Goal: Ask a question

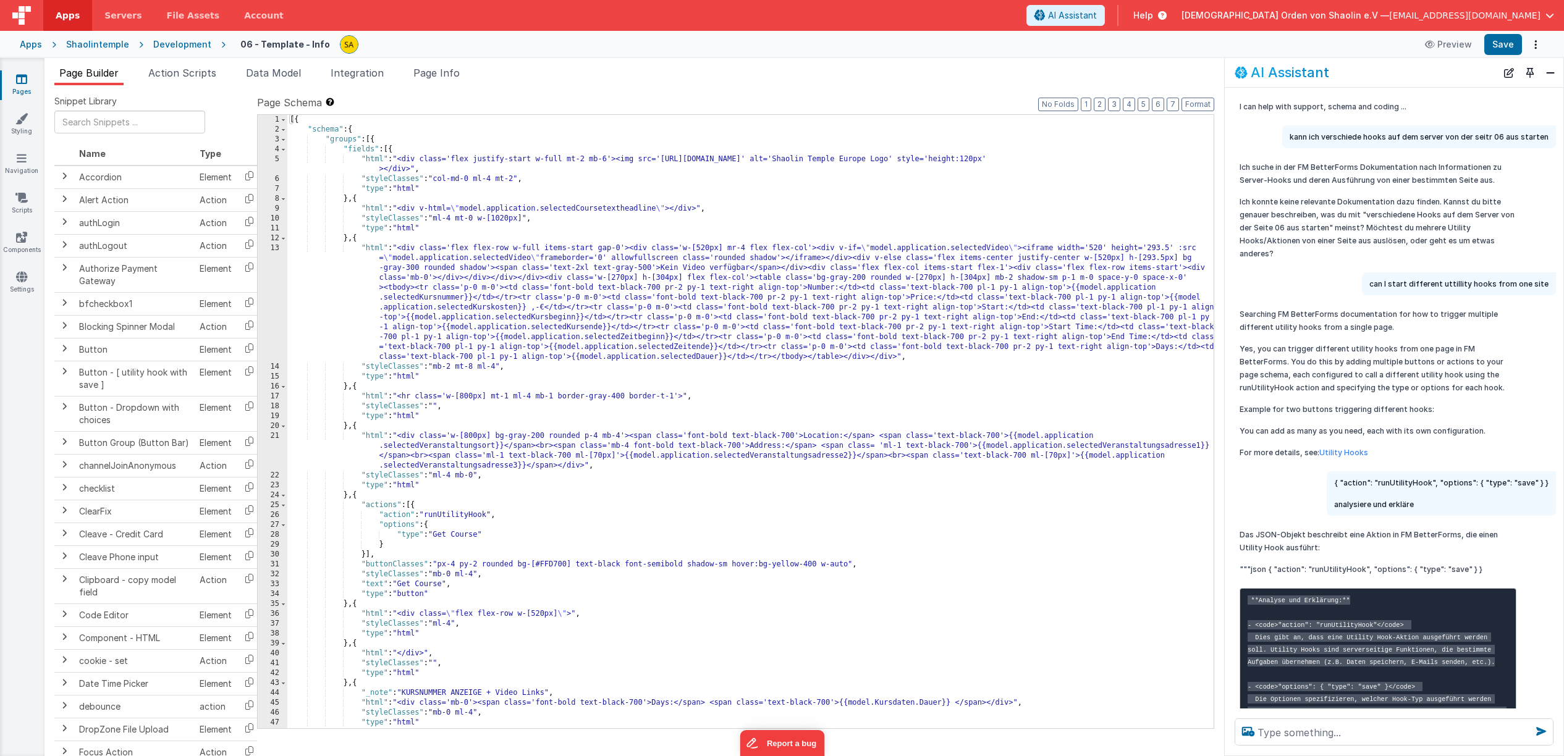
scroll to position [215, 0]
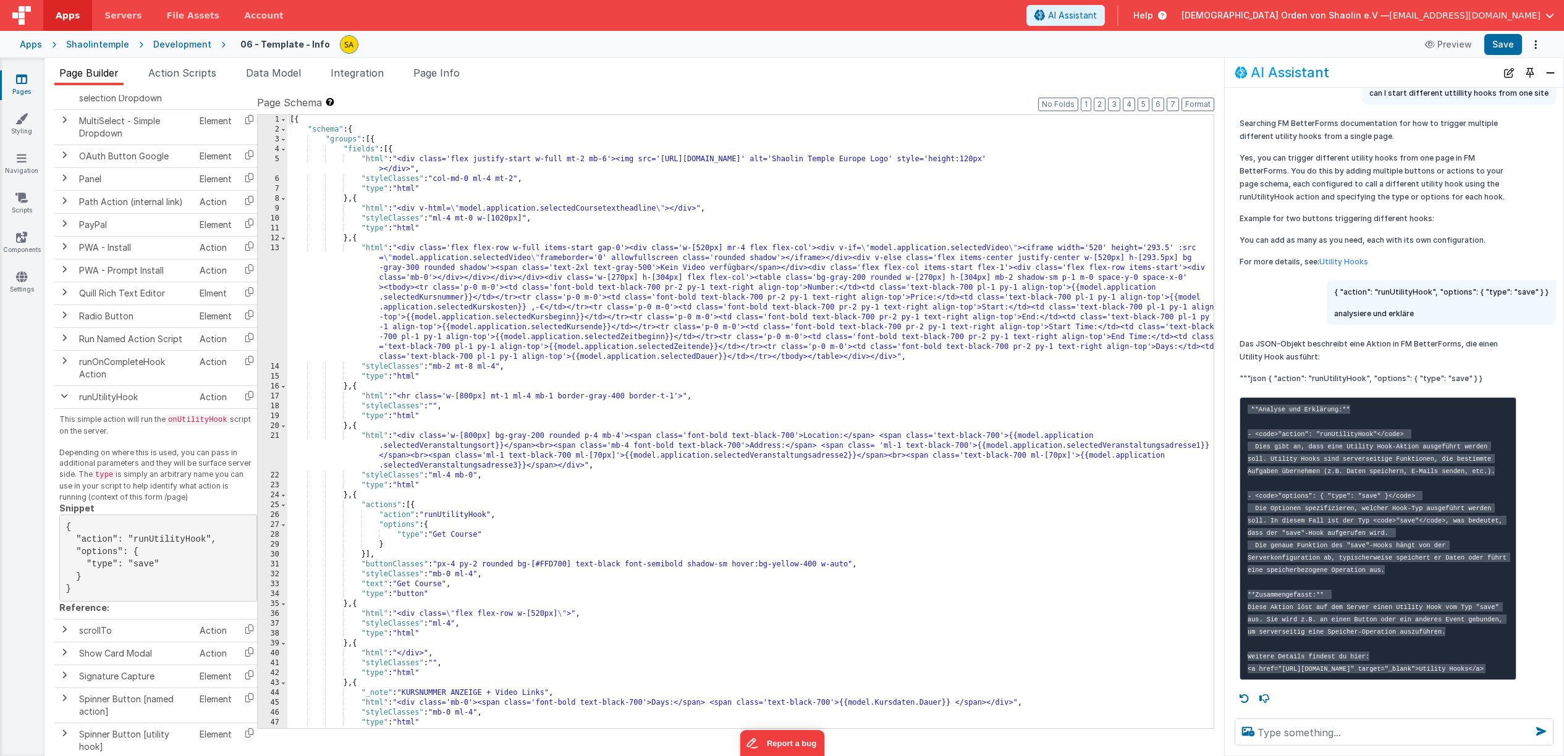
click at [1431, 628] on pre "**Analyse und Erklärung:** - <code>"action": "runUtilityHook"</code> Dies gibt …" at bounding box center [1377, 538] width 277 height 283
click at [1548, 16] on span "button" at bounding box center [1549, 15] width 9 height 9
click at [1313, 53] on button at bounding box center [782, 378] width 1564 height 756
click at [1549, 15] on span "button" at bounding box center [1549, 15] width 9 height 9
click at [1263, 38] on button at bounding box center [782, 378] width 1564 height 756
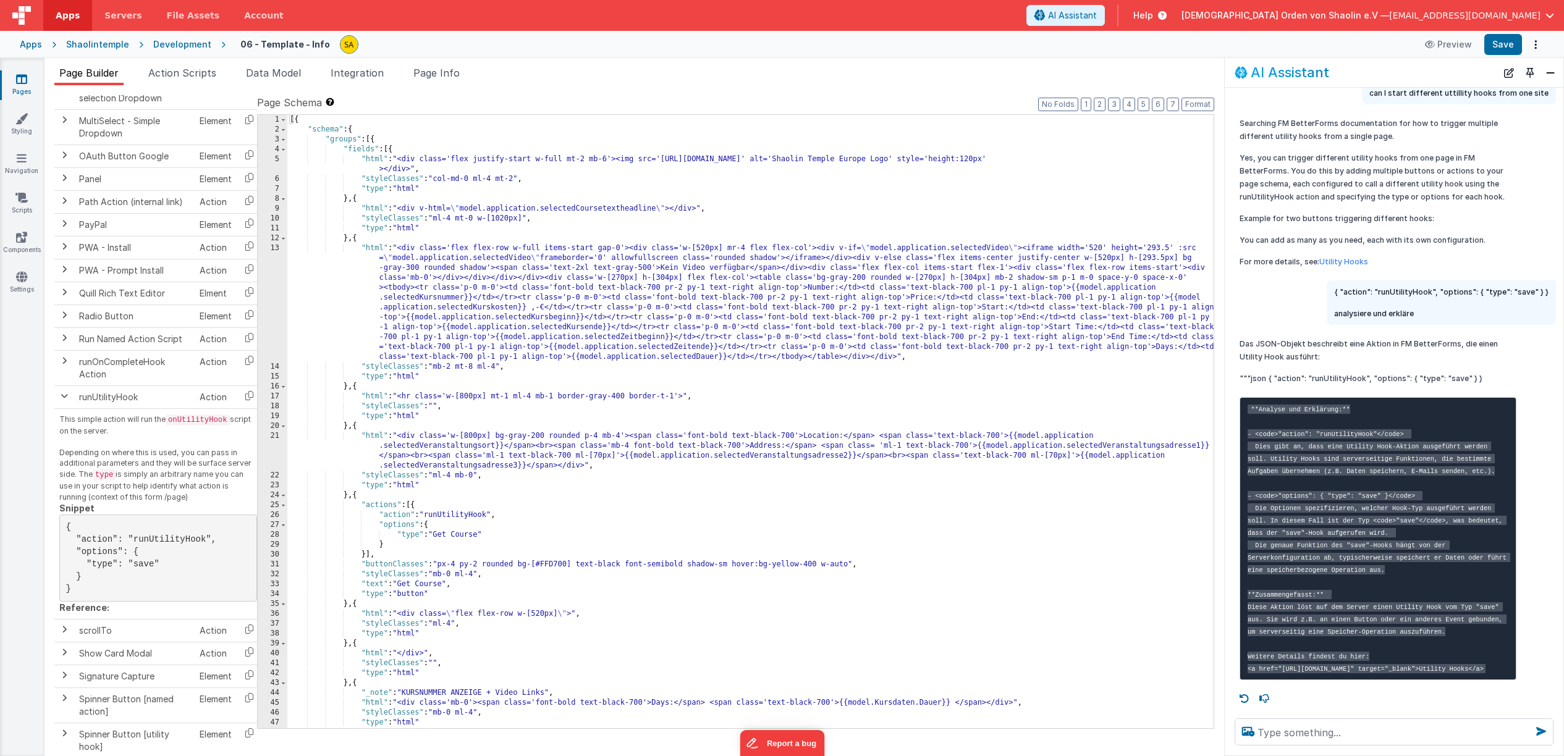
click at [1297, 17] on span "[DEMOGRAPHIC_DATA] Orden von Shaolin e.V —" at bounding box center [1285, 15] width 208 height 12
click at [1297, 40] on button at bounding box center [782, 378] width 1564 height 756
click at [1536, 52] on button "Options" at bounding box center [1535, 44] width 17 height 17
click at [1555, 80] on button "Close" at bounding box center [1550, 72] width 16 height 17
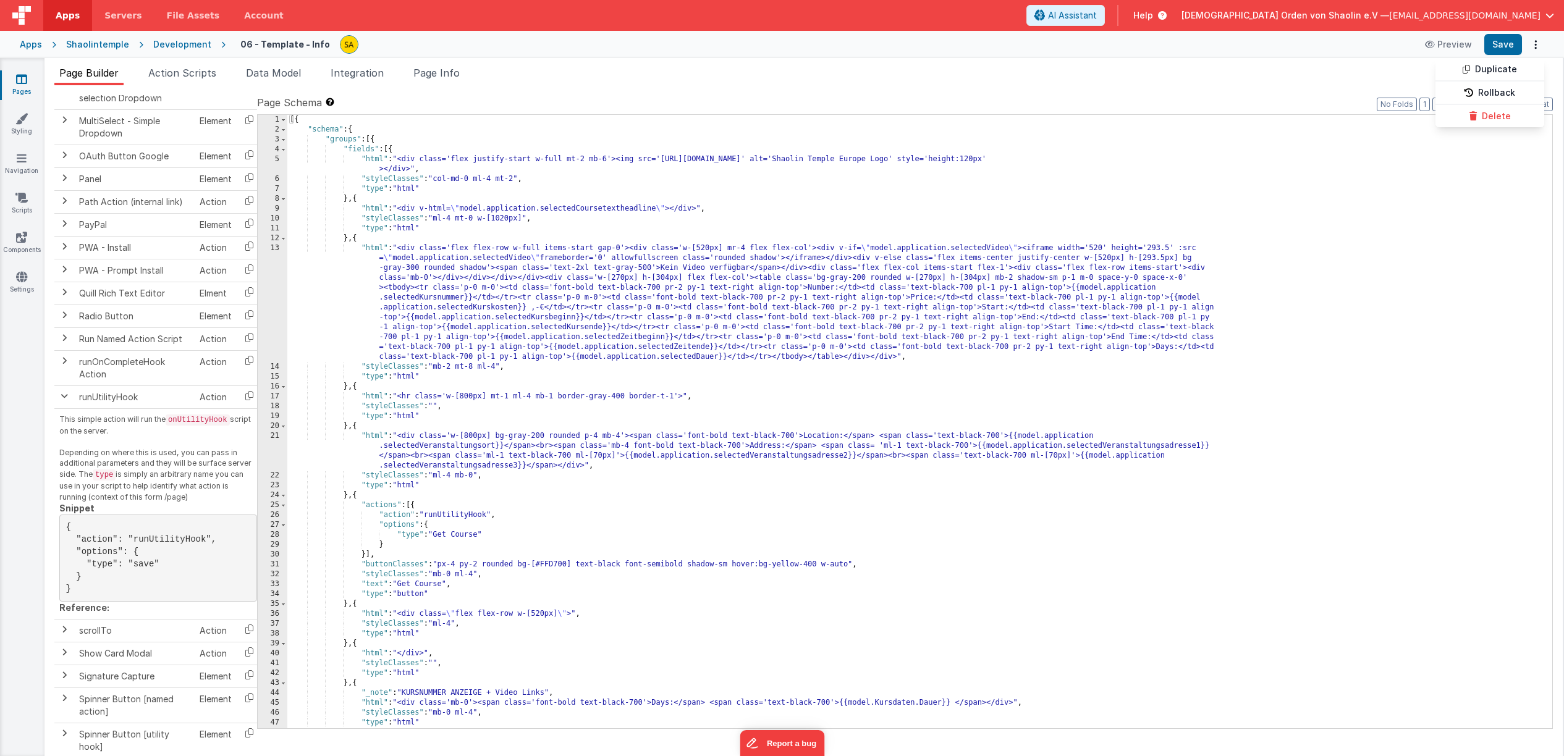
scroll to position [371, 0]
click at [1553, 14] on span "button" at bounding box center [1549, 15] width 9 height 9
click at [1406, 112] on div "Logout" at bounding box center [1455, 118] width 183 height 12
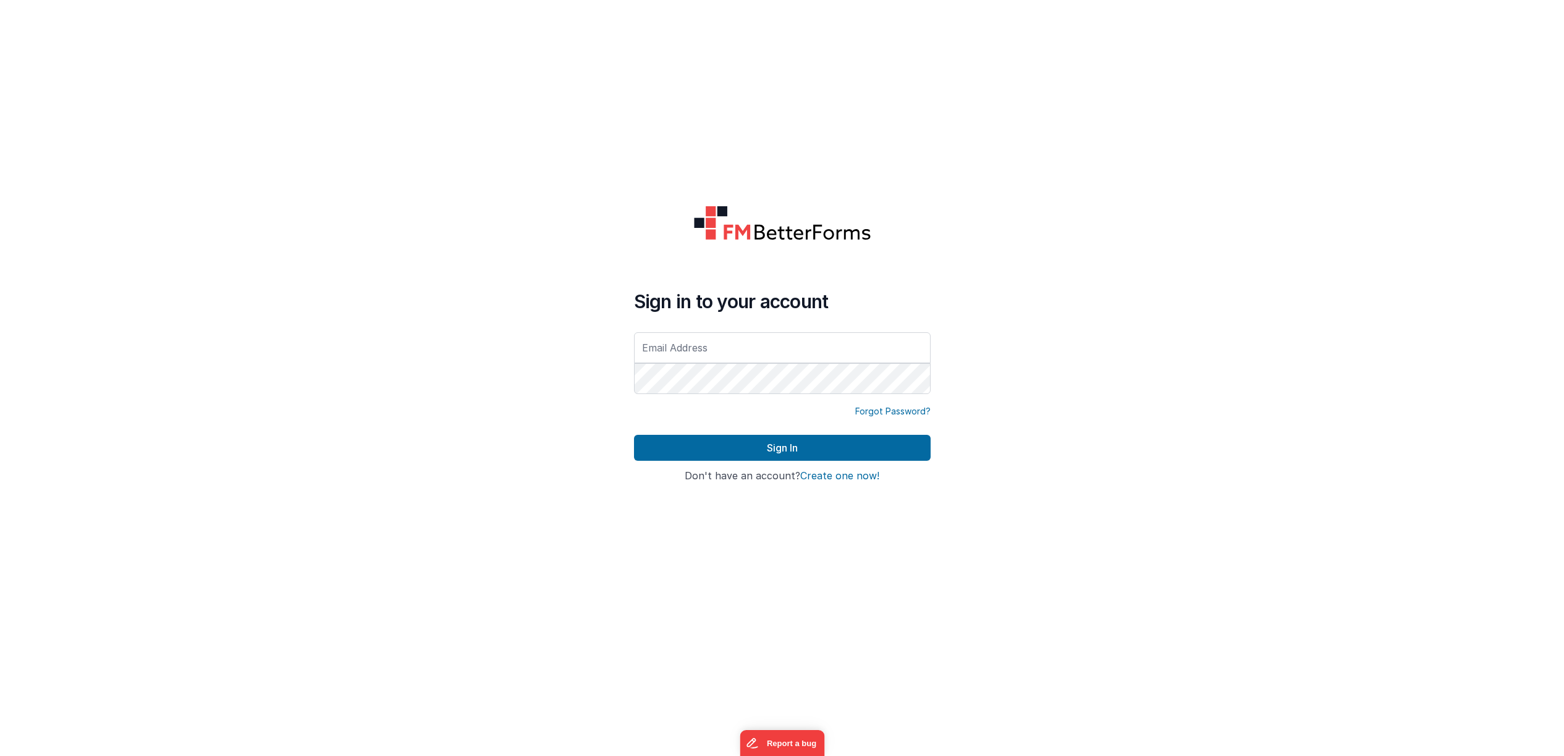
type input "[EMAIL_ADDRESS][DOMAIN_NAME]"
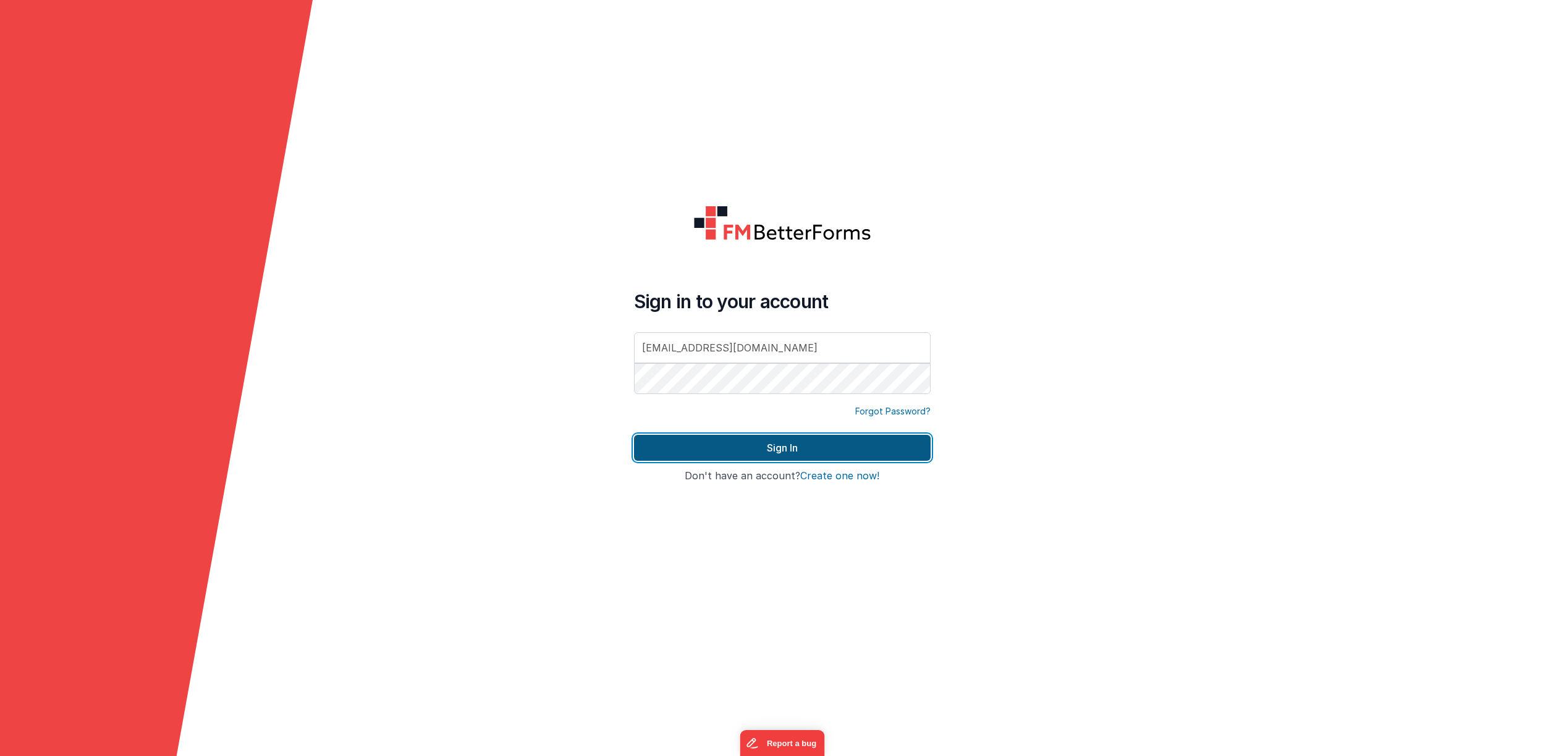
click at [822, 451] on button "Sign In" at bounding box center [782, 448] width 297 height 26
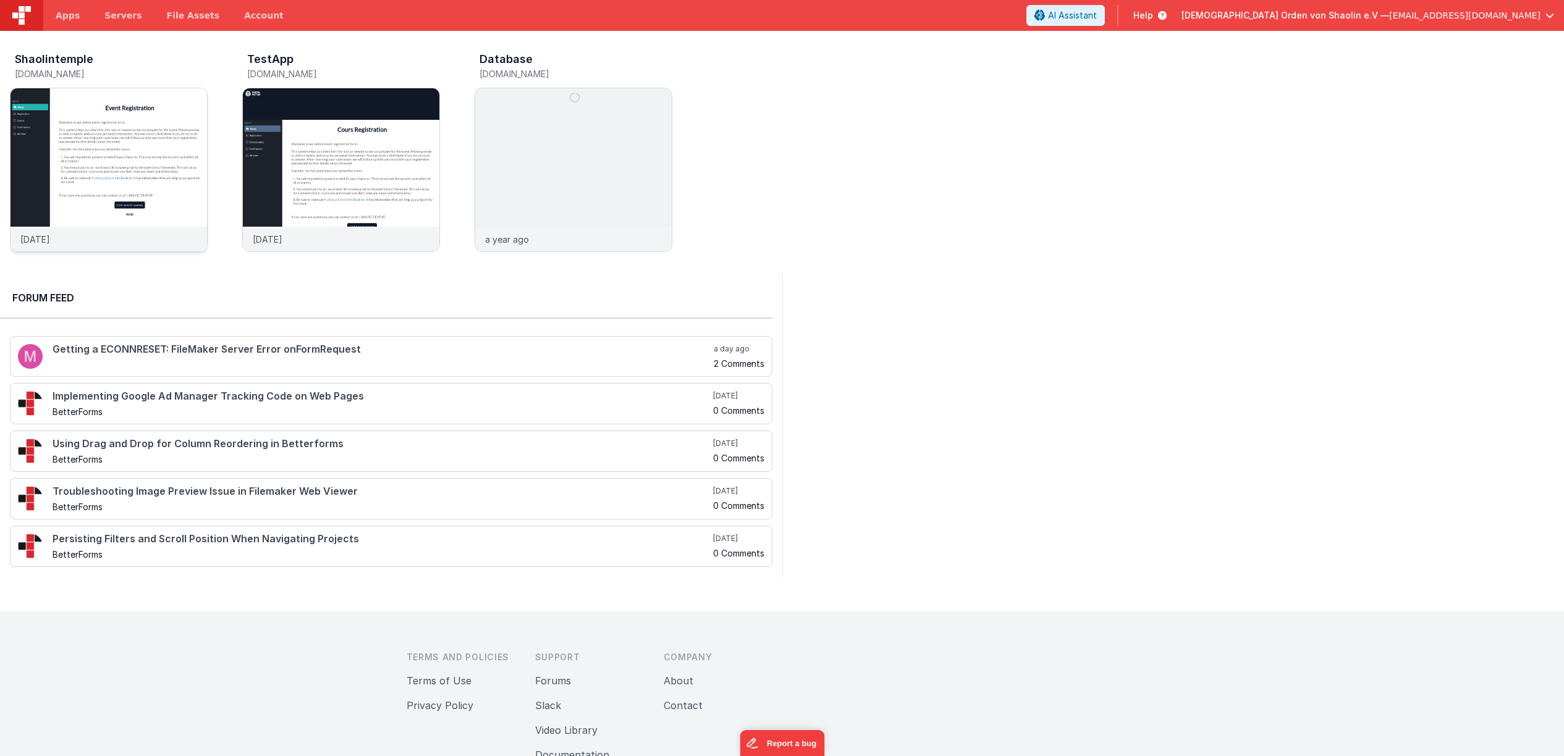
click at [143, 157] on img at bounding box center [109, 186] width 196 height 196
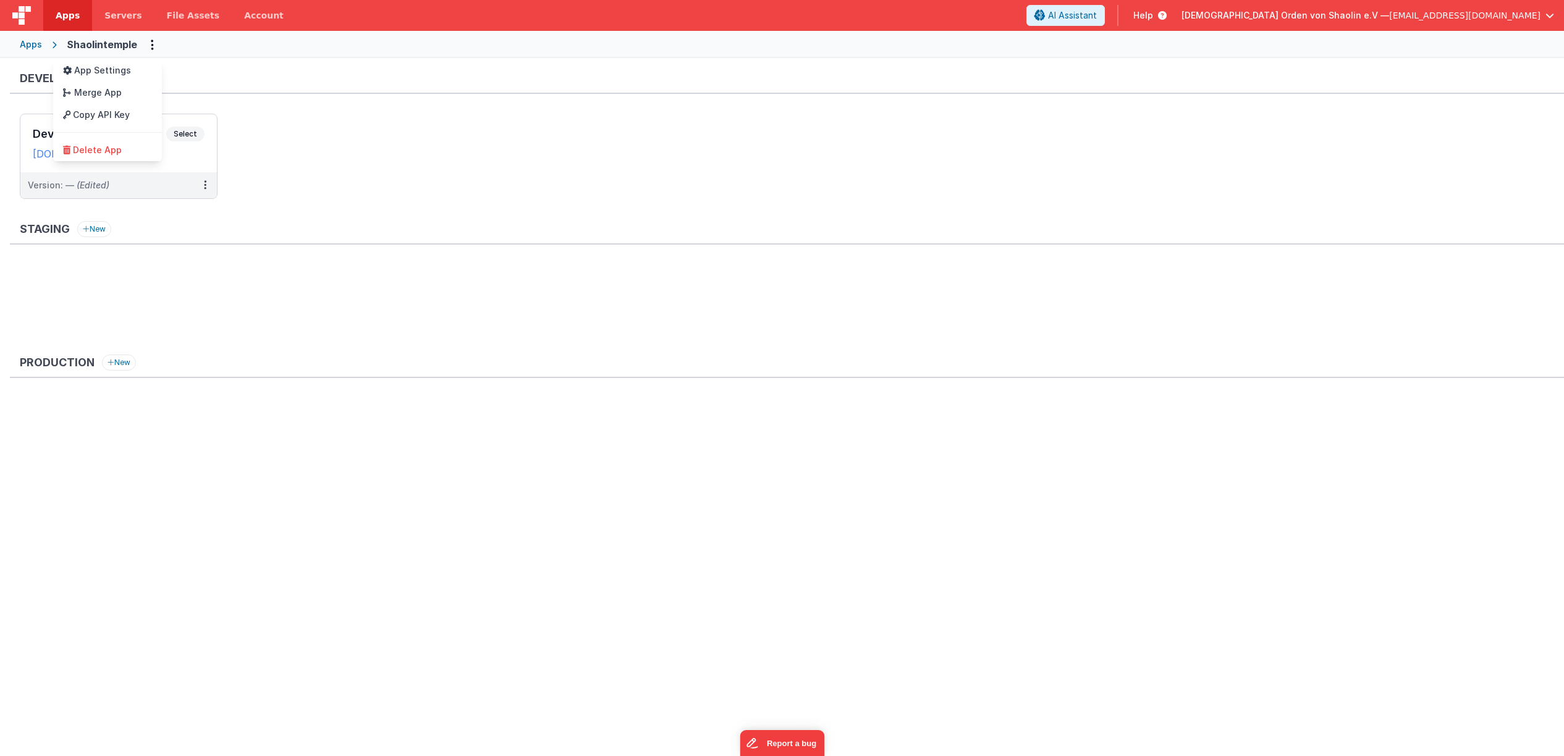
click at [184, 134] on button at bounding box center [782, 378] width 1564 height 756
click at [195, 135] on span "Select" at bounding box center [185, 134] width 38 height 15
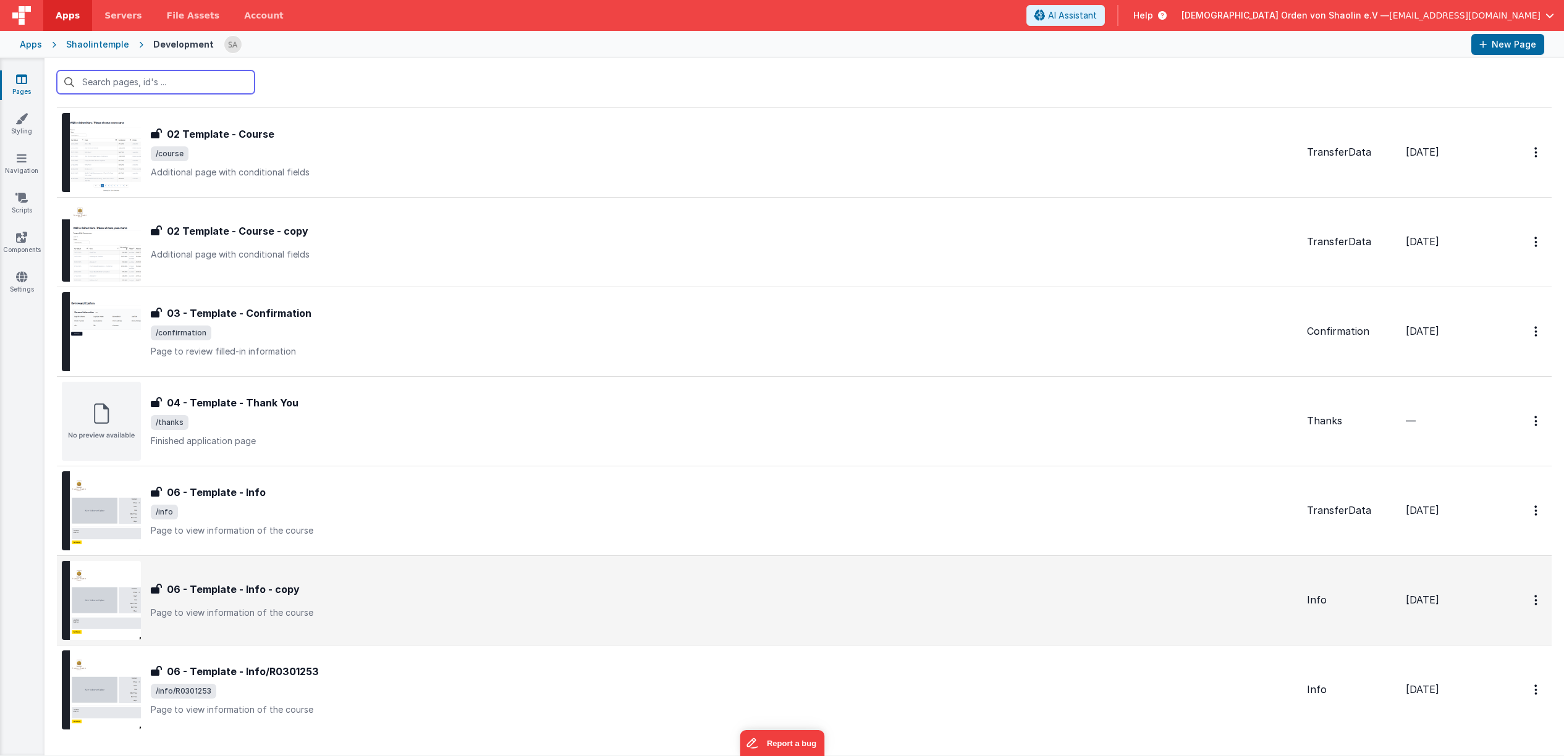
scroll to position [332, 0]
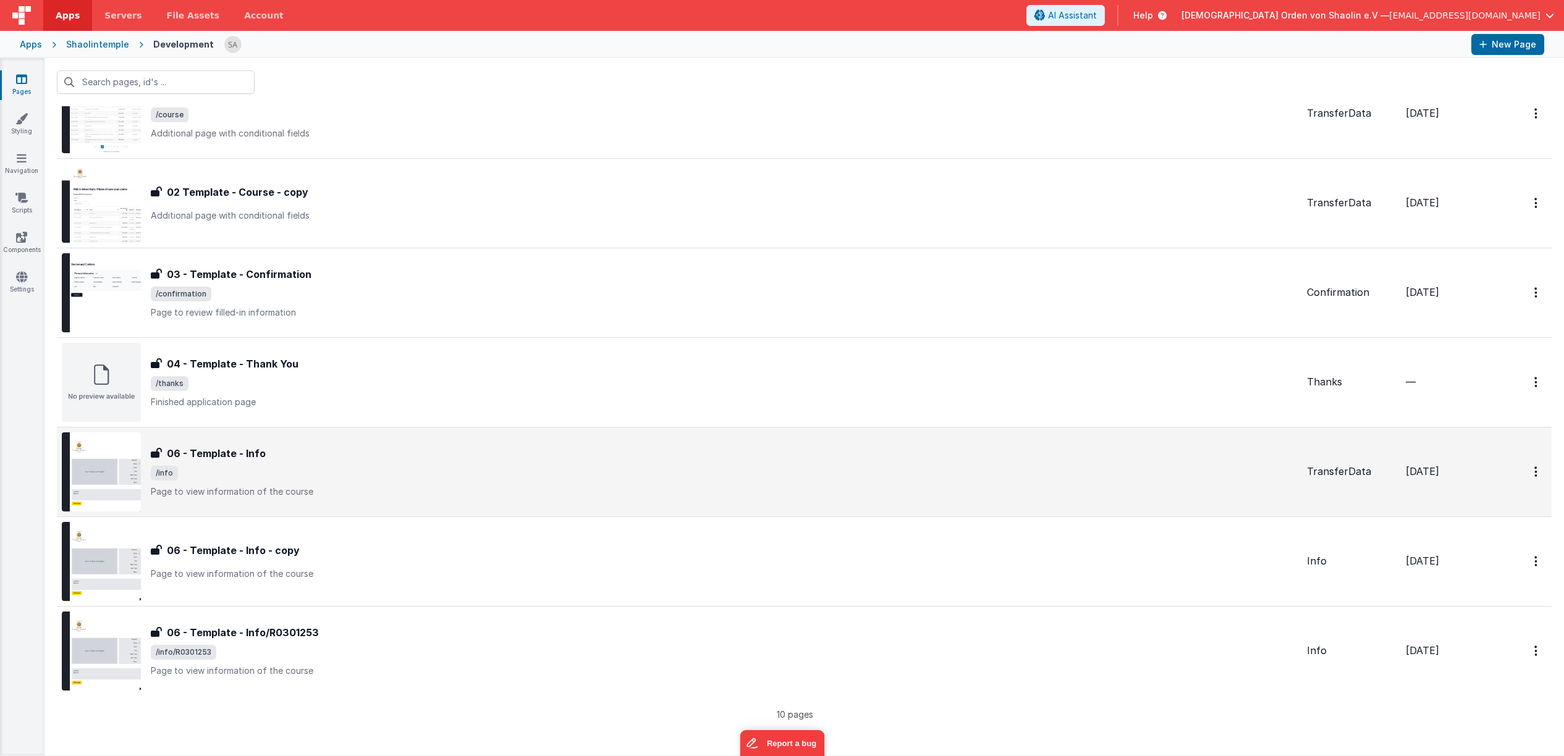
click at [488, 471] on span "/info" at bounding box center [724, 473] width 1146 height 15
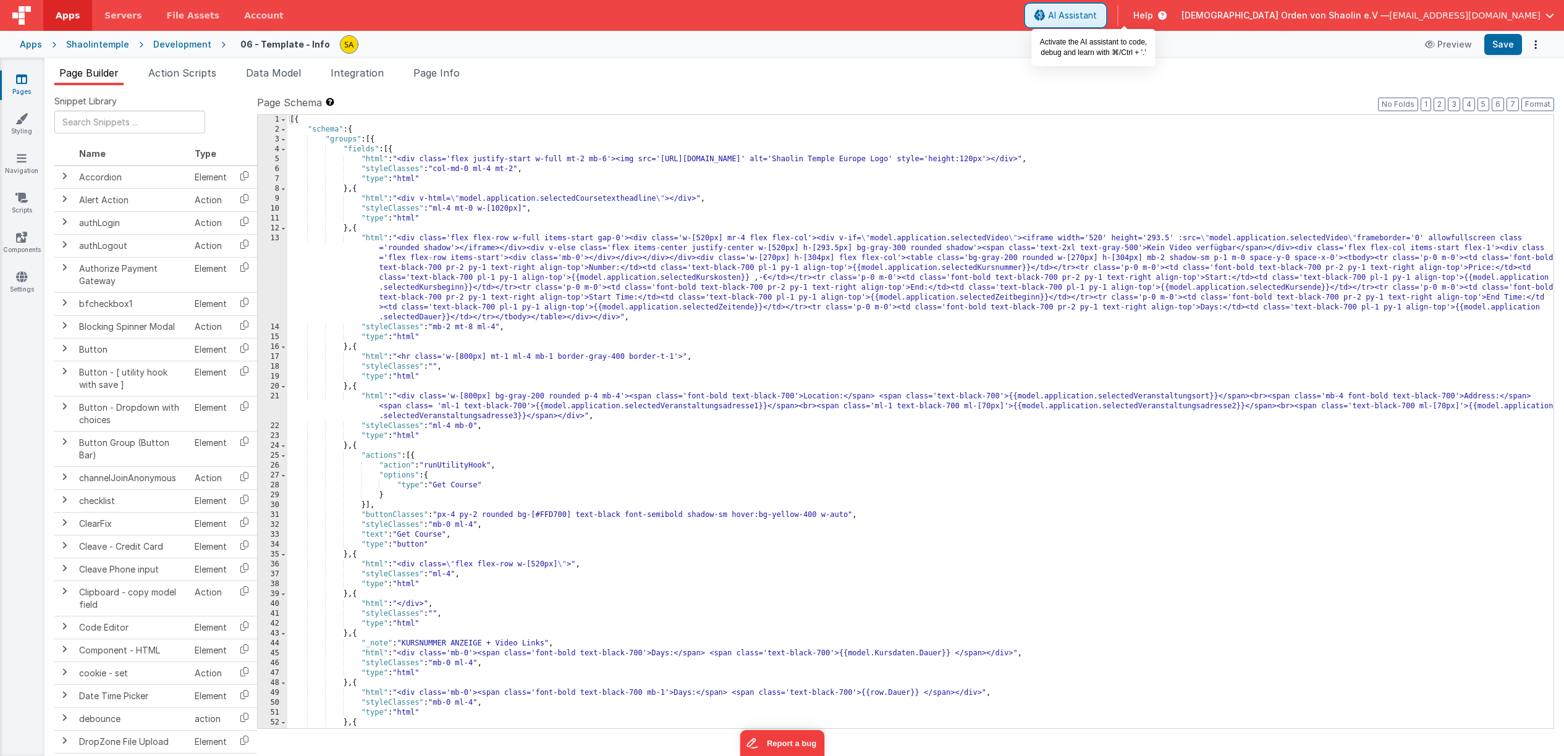
click at [1097, 22] on span "AI Assistant" at bounding box center [1072, 15] width 49 height 12
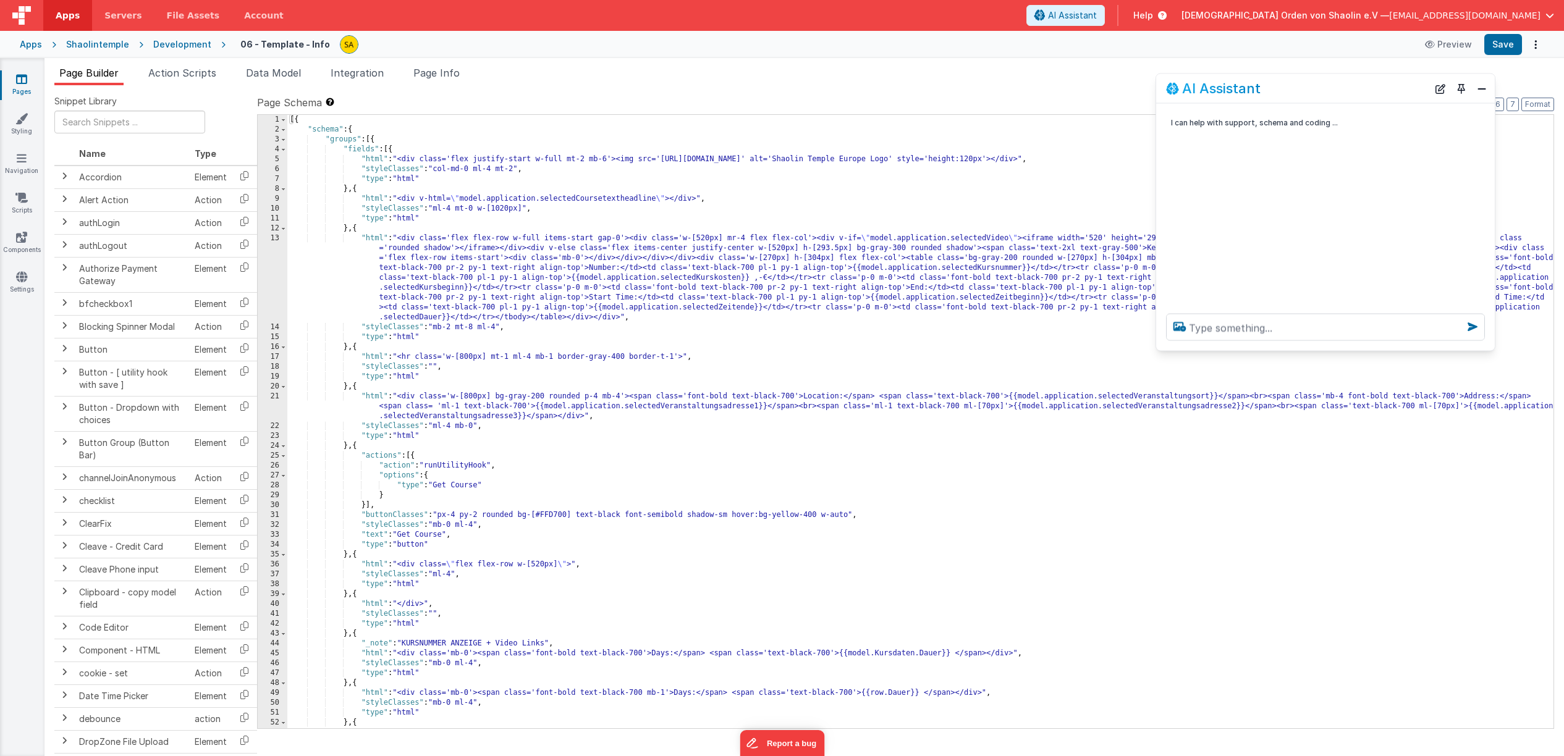
drag, startPoint x: 202, startPoint y: 492, endPoint x: 1347, endPoint y: 95, distance: 1212.2
click at [1347, 95] on div "AI Assistant" at bounding box center [1297, 88] width 262 height 15
drag, startPoint x: 1492, startPoint y: 349, endPoint x: 1517, endPoint y: 542, distance: 194.3
click at [1518, 547] on div at bounding box center [1338, 530] width 365 height 47
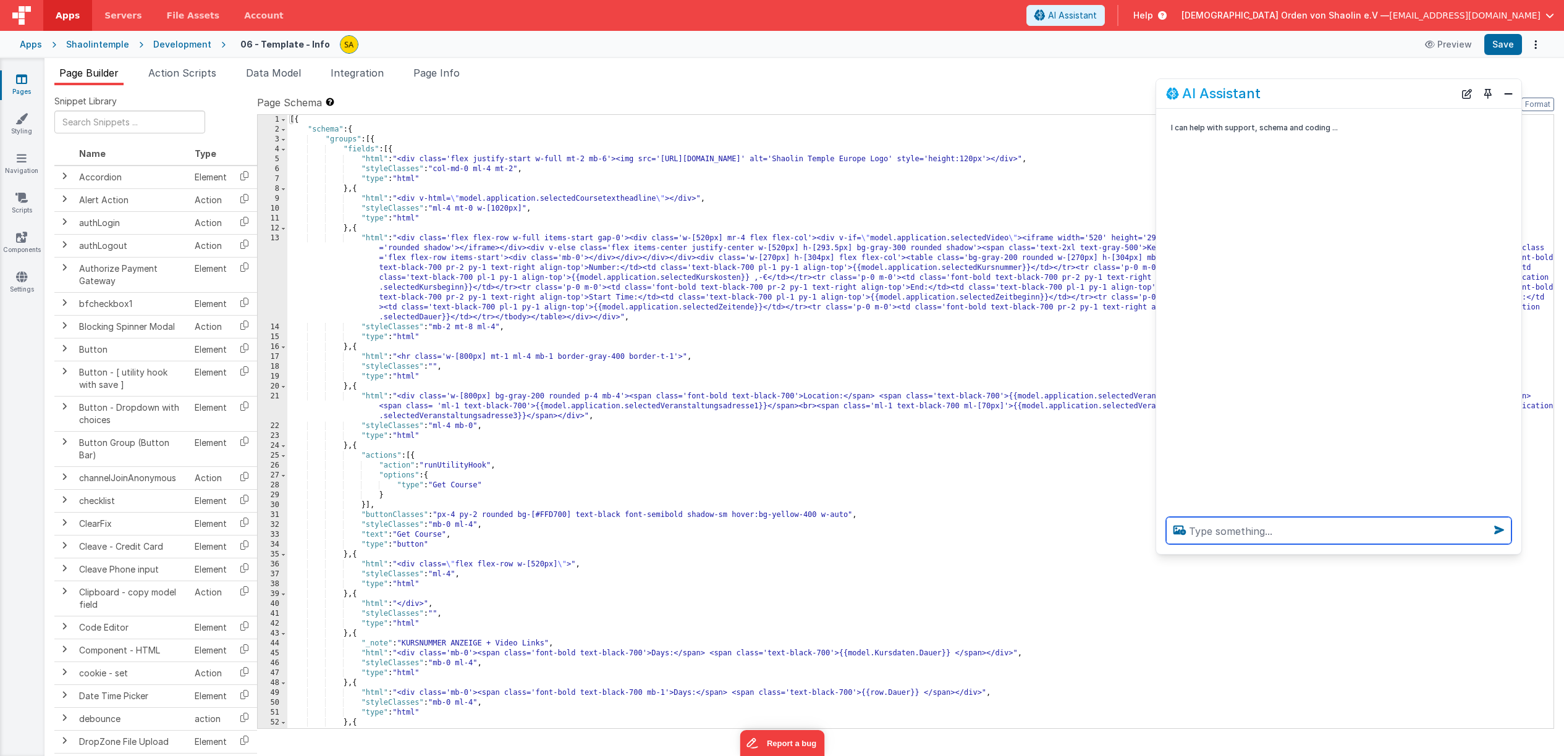
click at [1304, 532] on textarea at bounding box center [1338, 530] width 345 height 27
type textarea "coding"
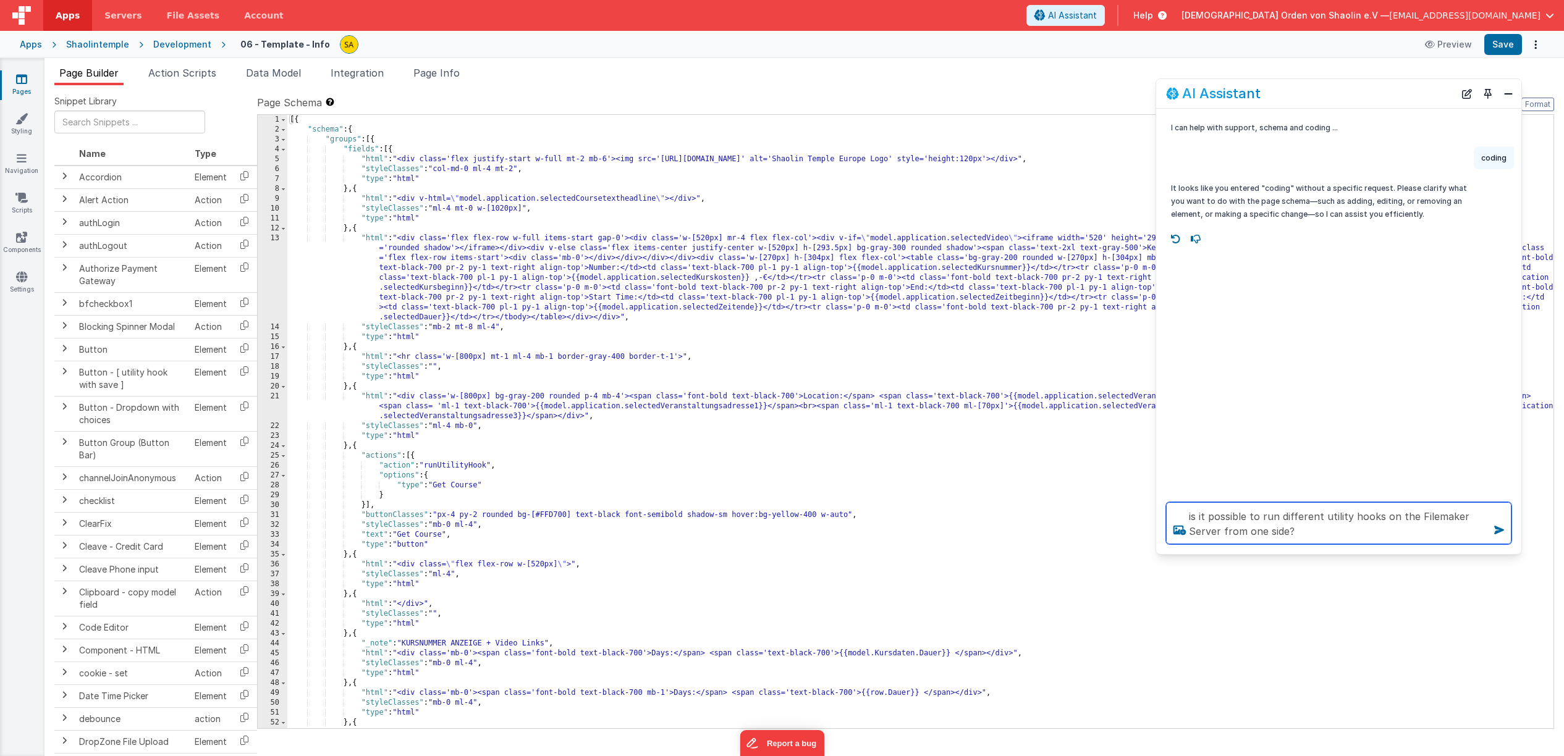
type textarea "is it possible to run different utility hooks on the Filemaker Server from one …"
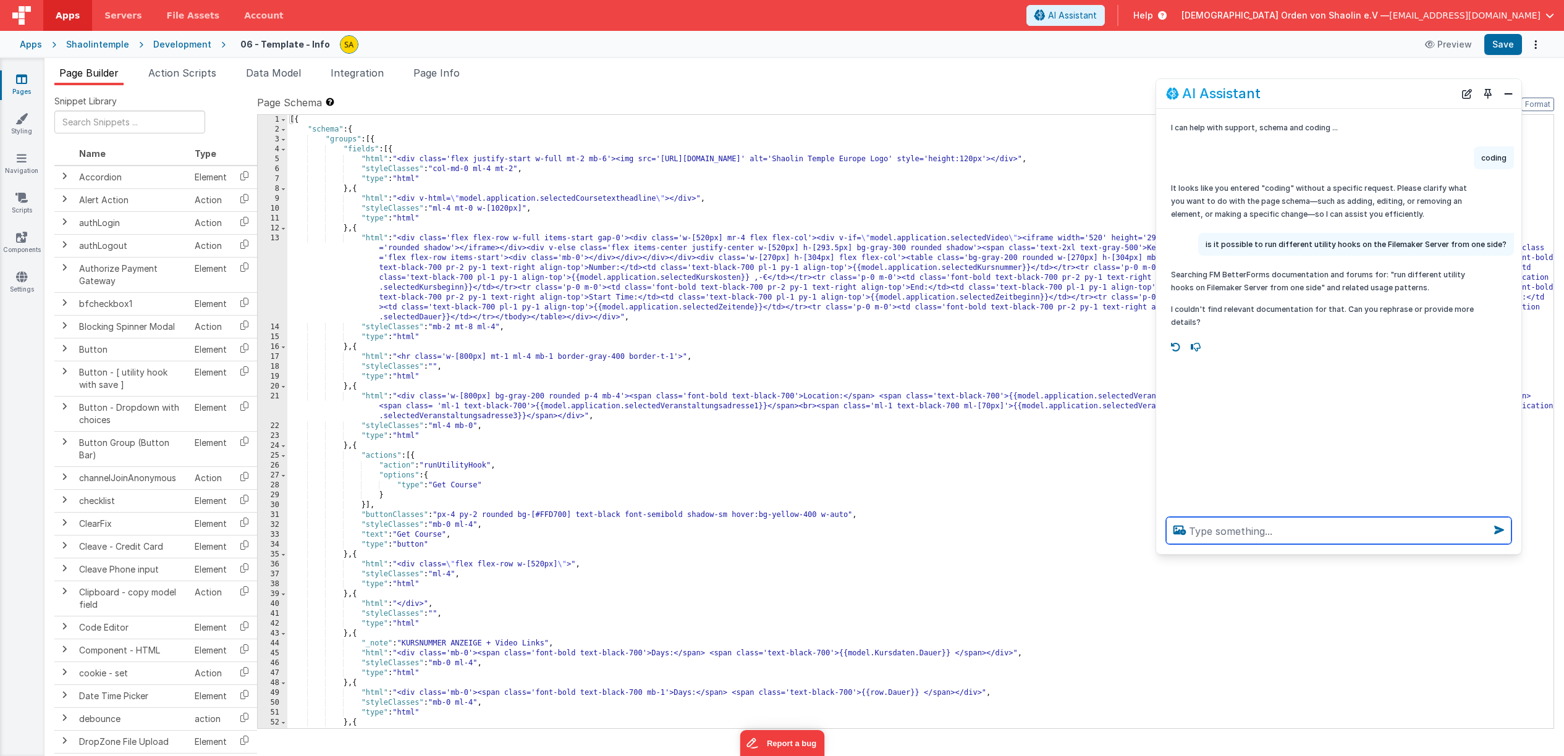
click at [1264, 533] on textarea at bounding box center [1338, 530] width 345 height 27
type textarea "kann ich verschiedene Scripte auf dem Filemaker Server von einer seite aus aufr…"
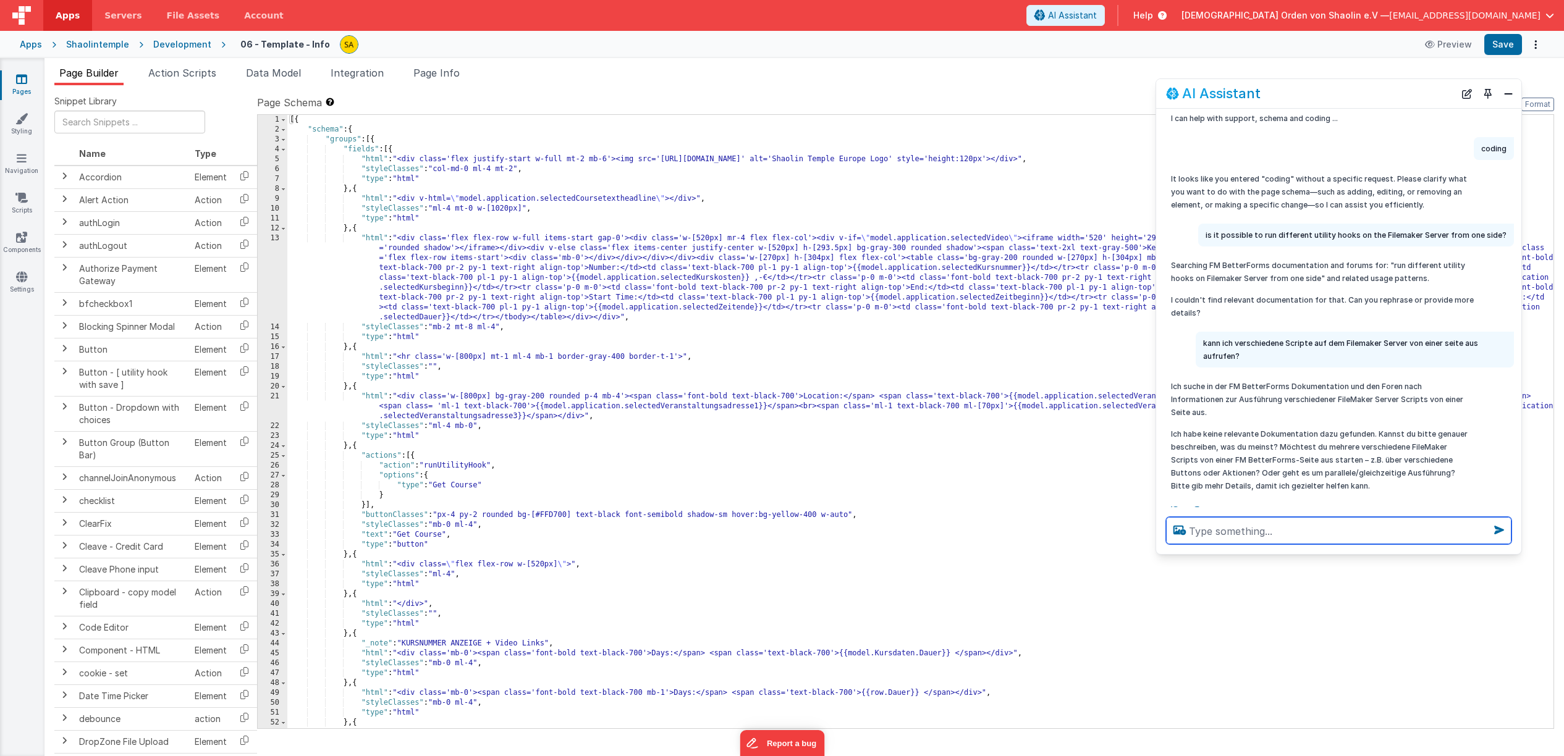
scroll to position [10, 0]
click at [1246, 530] on textarea at bounding box center [1338, 530] width 345 height 27
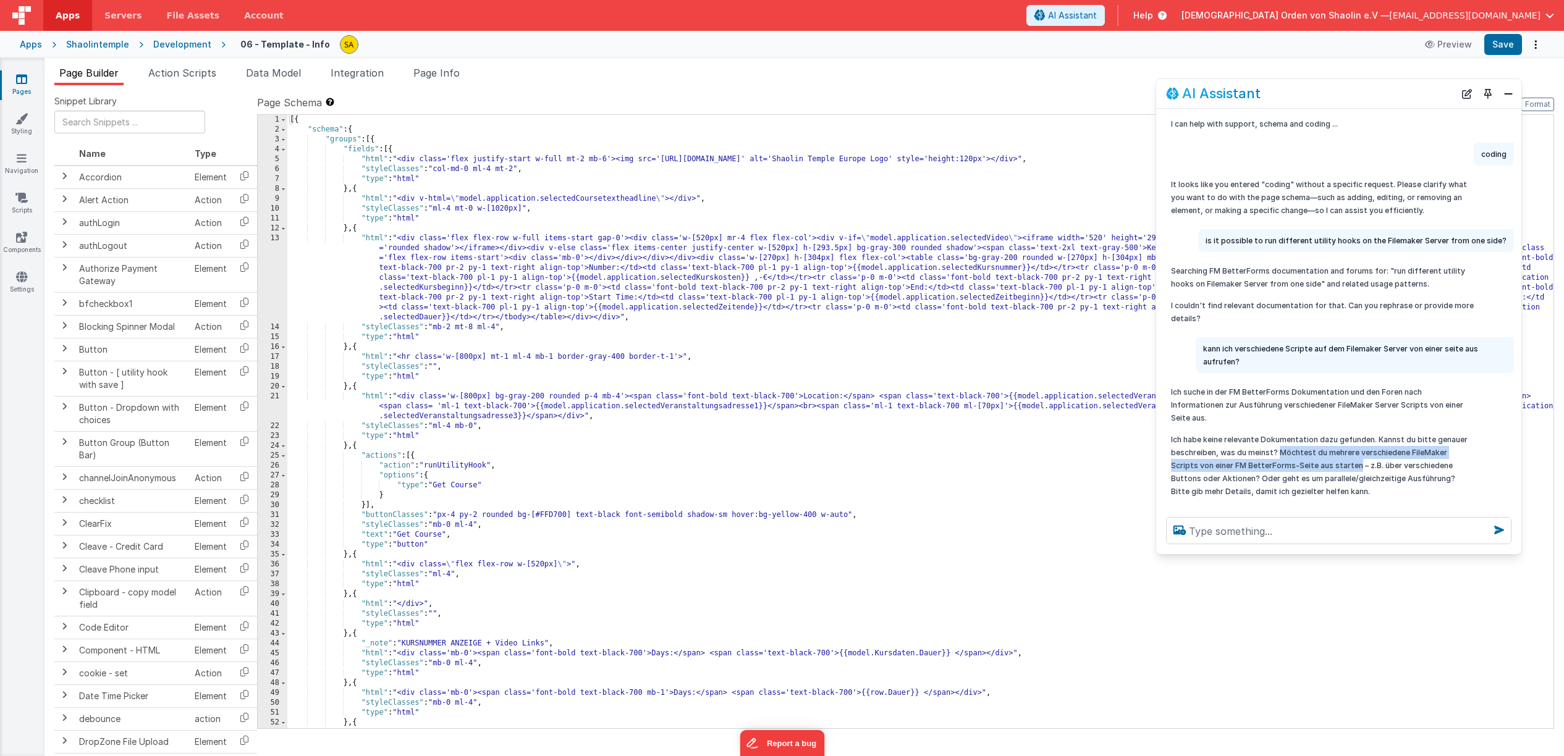
drag, startPoint x: 1281, startPoint y: 442, endPoint x: 1332, endPoint y: 466, distance: 56.7
click at [1328, 452] on p "Ich habe keine relevante Dokumentation dazu gefunden. Kannst du bitte genauer b…" at bounding box center [1322, 465] width 303 height 65
copy p "Möchtest du mehrere verschiedene FileMaker Scripts von einer FM BetterForms-Sei…"
click at [1218, 540] on textarea at bounding box center [1338, 530] width 345 height 27
paste textarea "Möchtest du mehrere verschiedene FileMaker Scripts von einer FM BetterForms-Sei…"
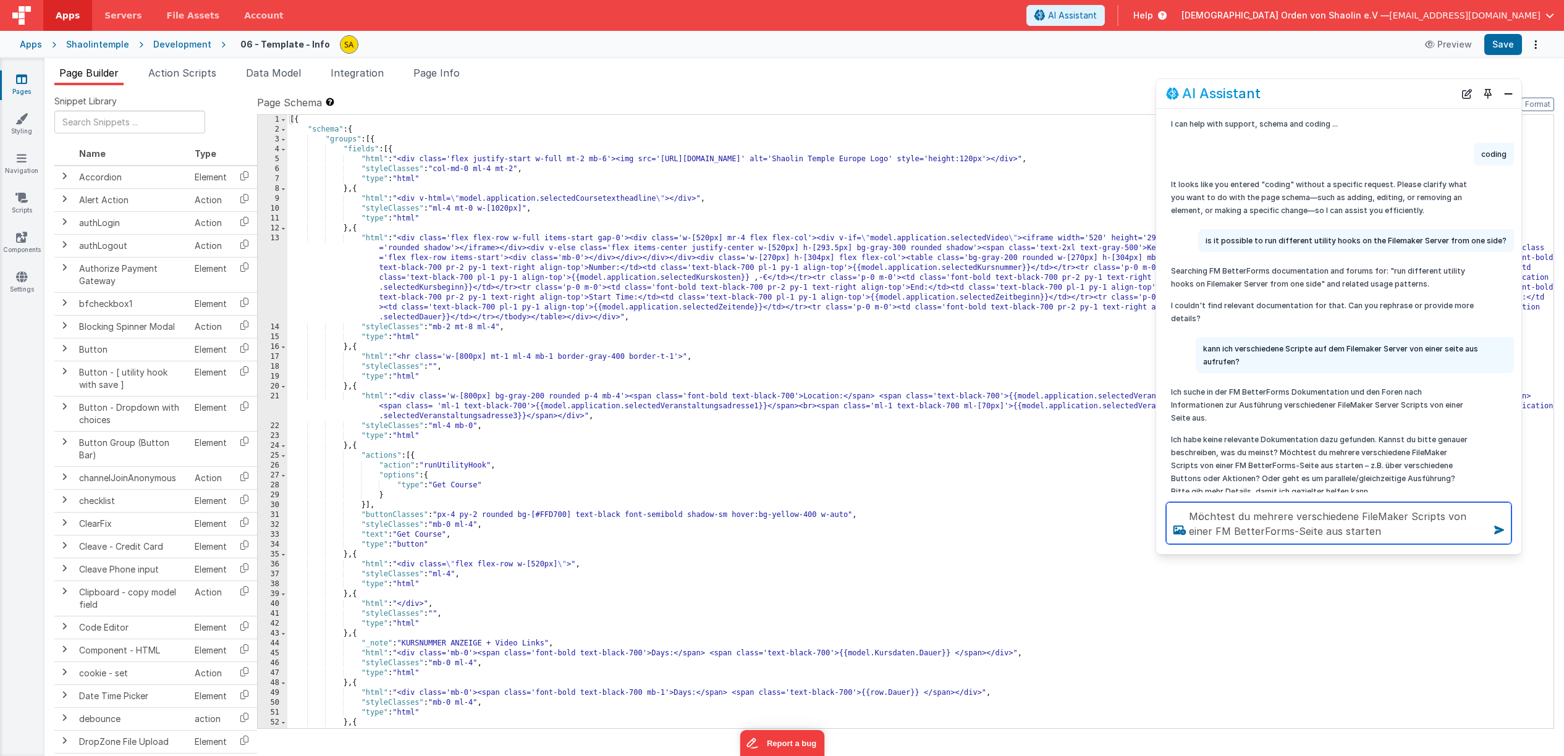
click at [1196, 517] on textarea "Möchtest du mehrere verschiedene FileMaker Scripts von einer FM BetterForms-Sei…" at bounding box center [1338, 523] width 345 height 42
type textarea "Ich m öchtest du mehrere verschiedene FileMaker Scripts von einer FM BetterForm…"
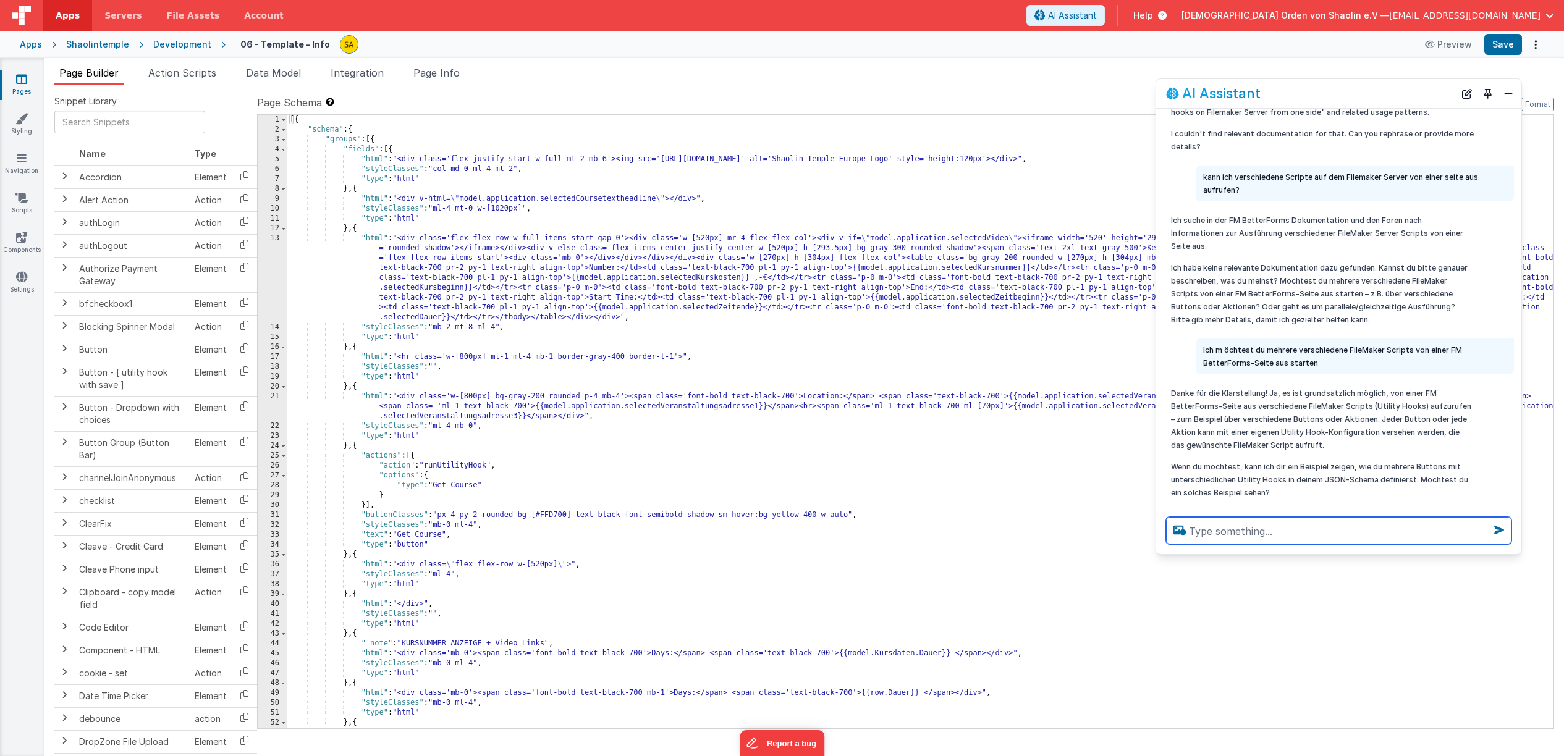
scroll to position [183, 0]
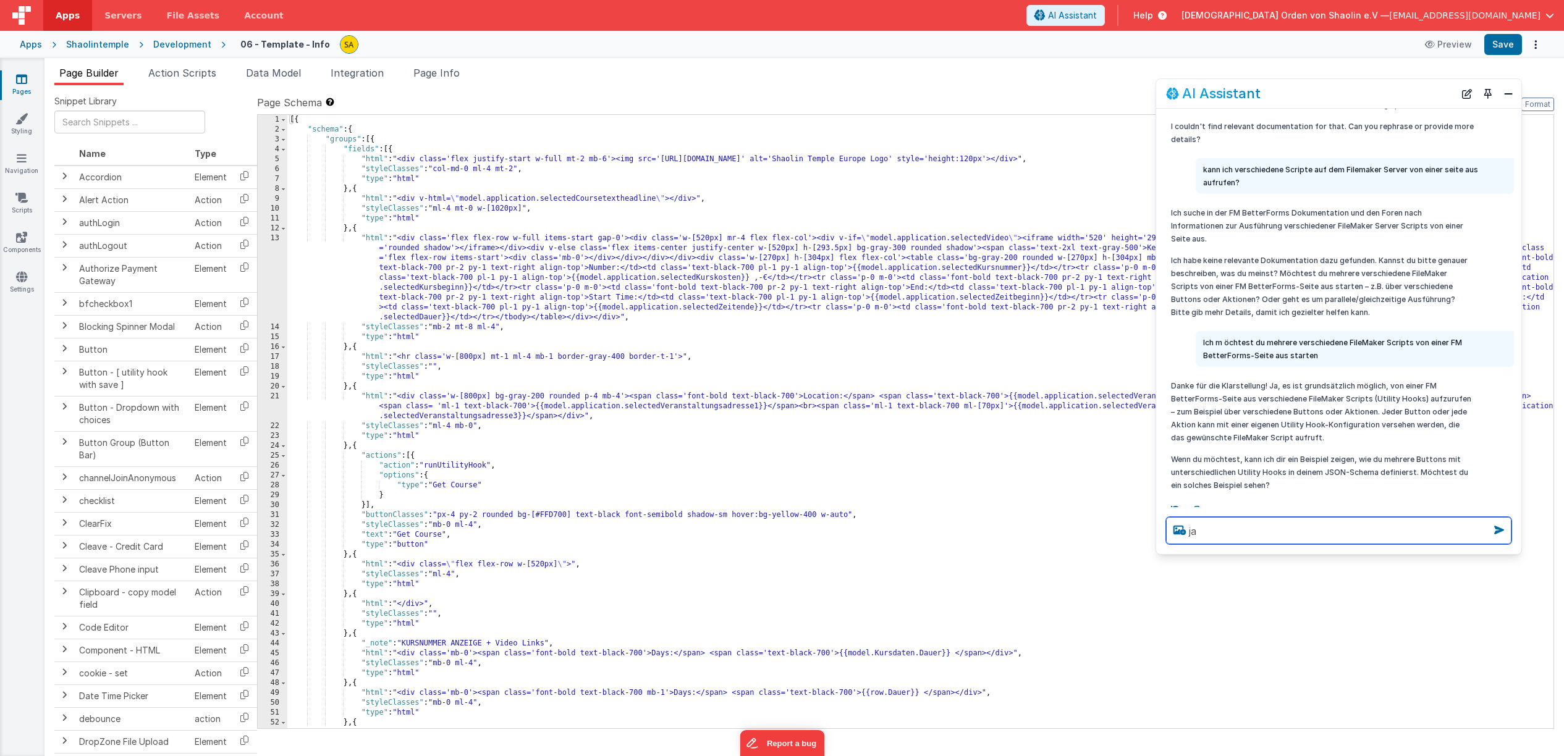
type textarea "ja"
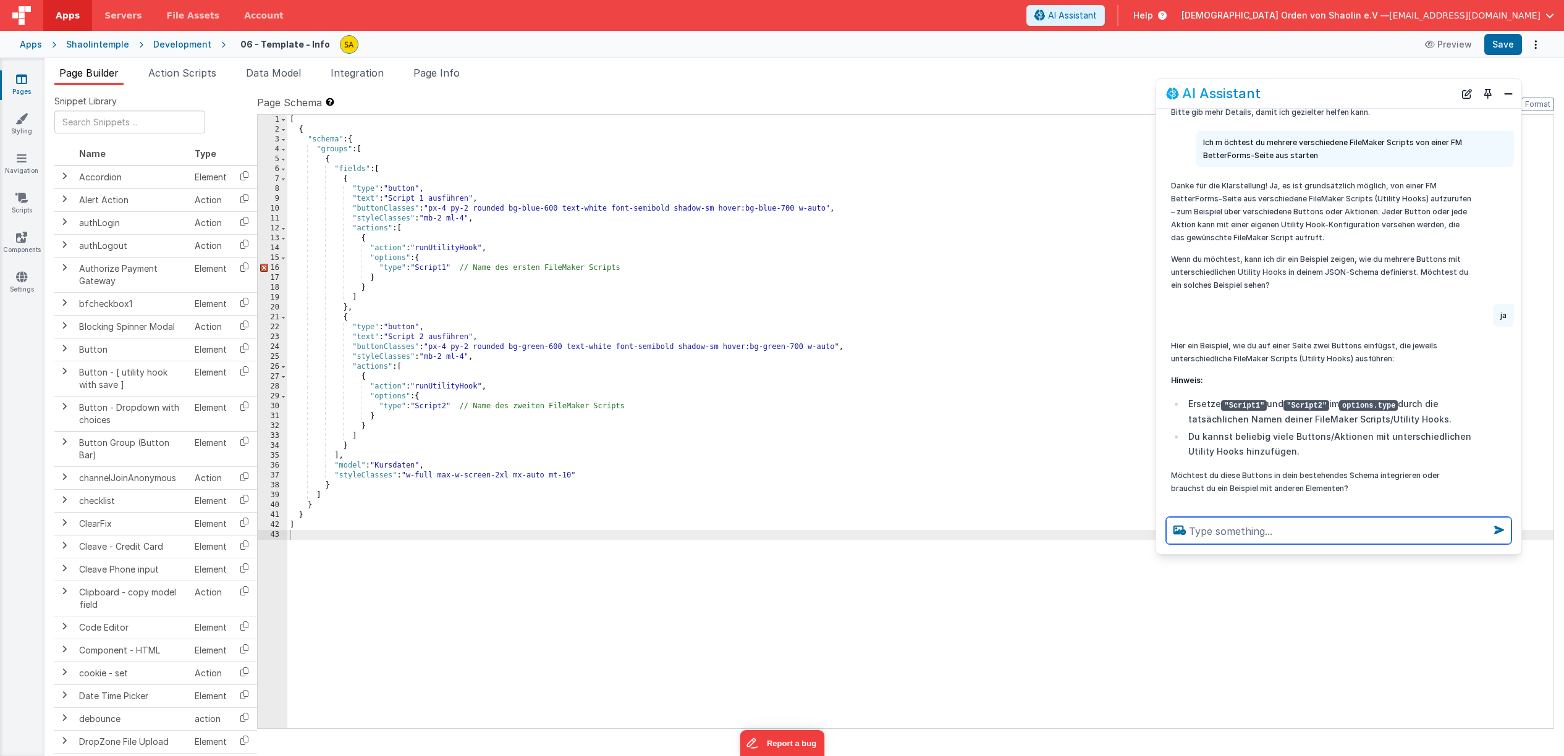
scroll to position [386, 0]
click at [22, 84] on icon at bounding box center [21, 79] width 11 height 12
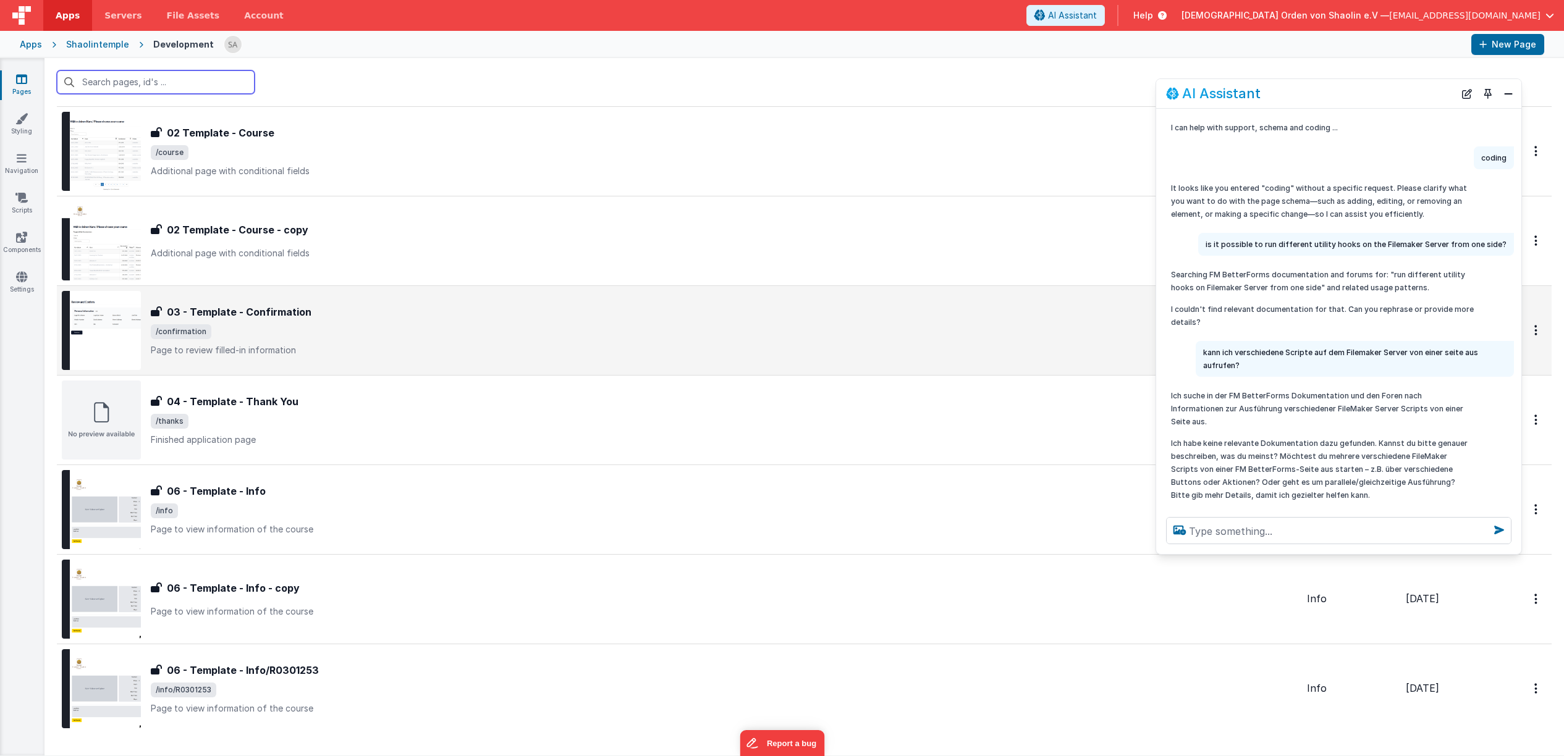
scroll to position [332, 0]
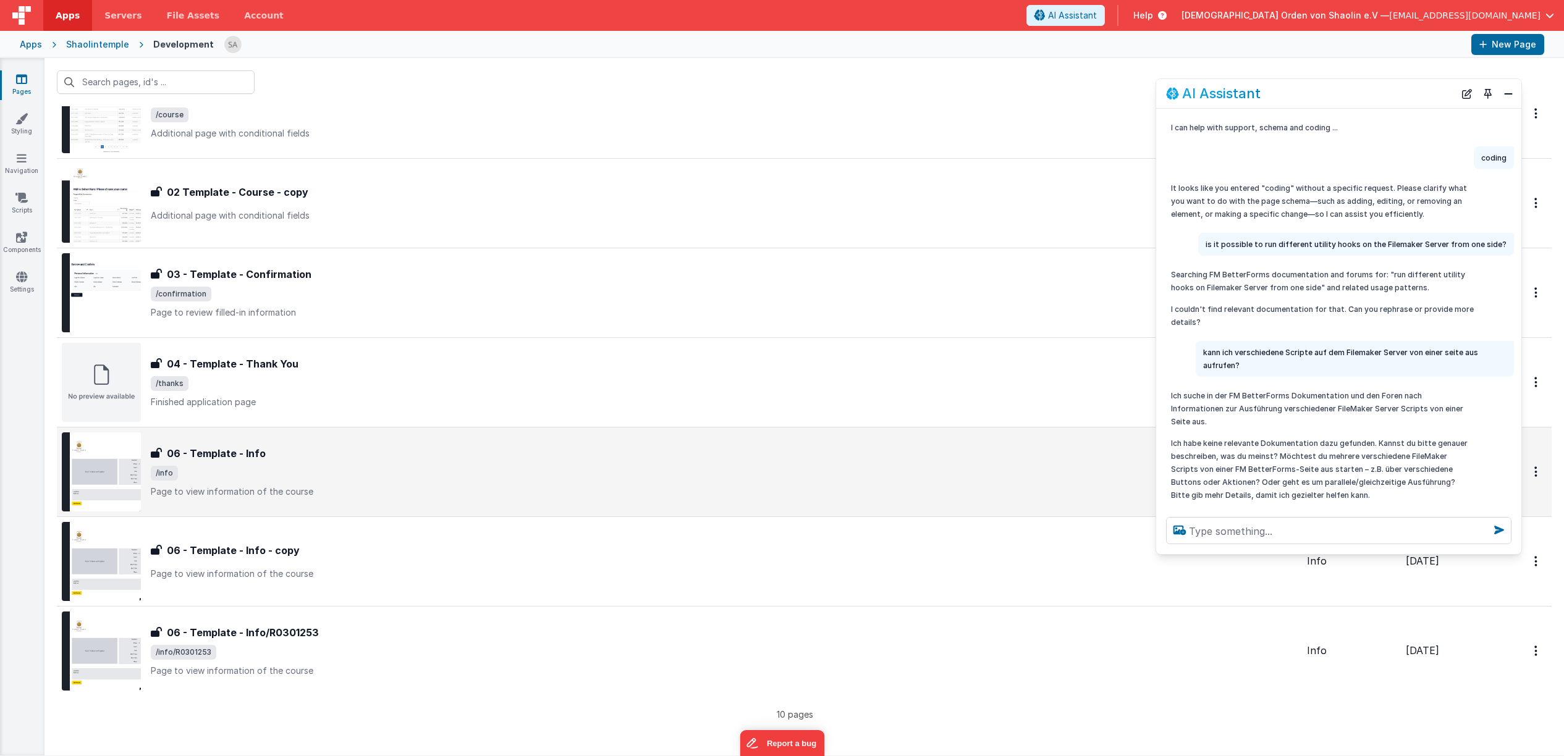
click at [546, 492] on p "Page to view information of the course" at bounding box center [724, 492] width 1146 height 12
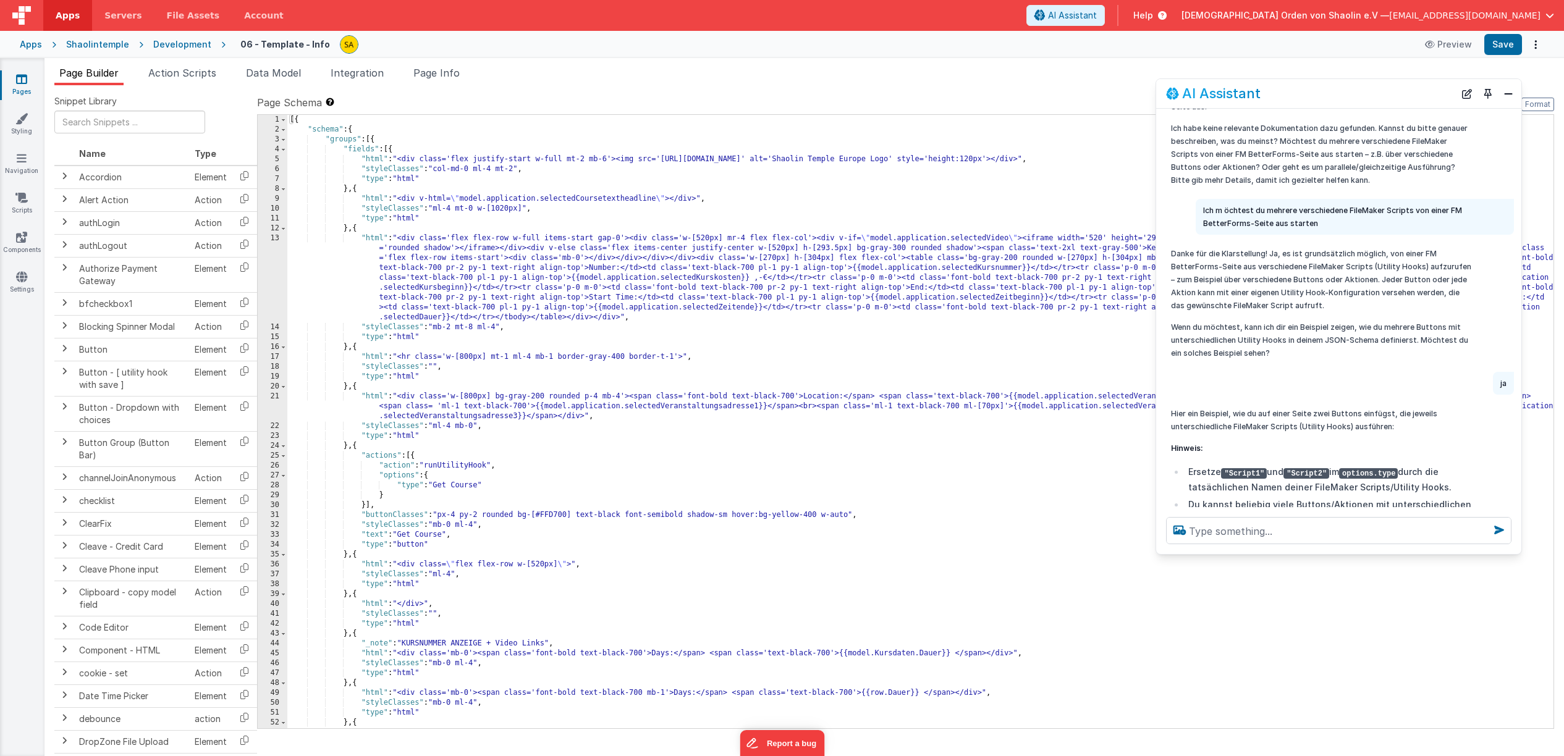
scroll to position [386, 0]
